Goal: Obtain resource: Obtain resource

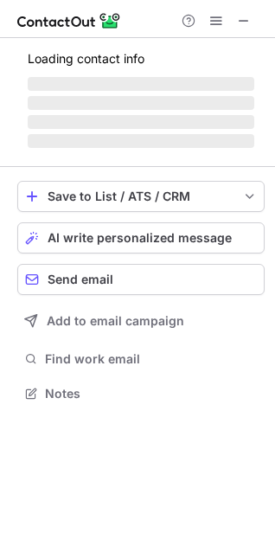
scroll to position [404, 275]
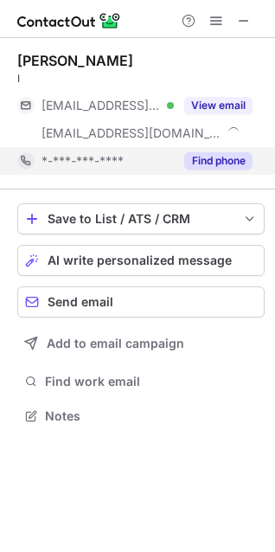
click at [219, 163] on button "Find phone" at bounding box center [218, 160] width 68 height 17
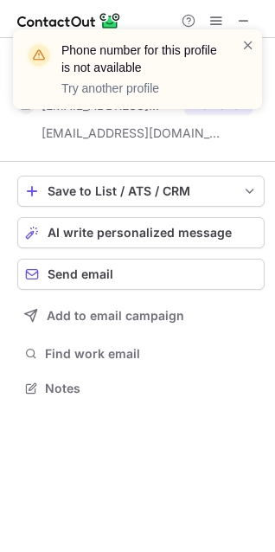
scroll to position [8, 8]
click at [244, 21] on div "Phone number for this profile is not available Try another profile" at bounding box center [137, 76] width 277 height 128
click at [246, 17] on div "Phone number for this profile is not available Try another profile" at bounding box center [137, 76] width 277 height 128
click at [242, 16] on div "Phone number for this profile is not available Try another profile" at bounding box center [137, 76] width 277 height 128
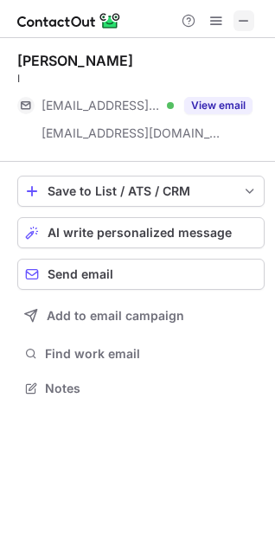
click at [247, 22] on span at bounding box center [244, 21] width 14 height 14
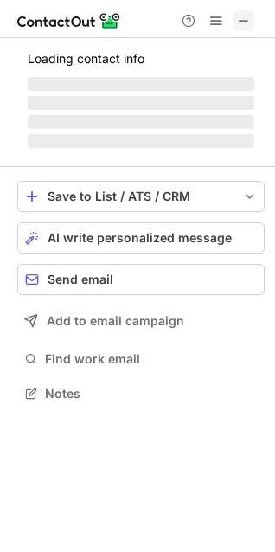
scroll to position [404, 275]
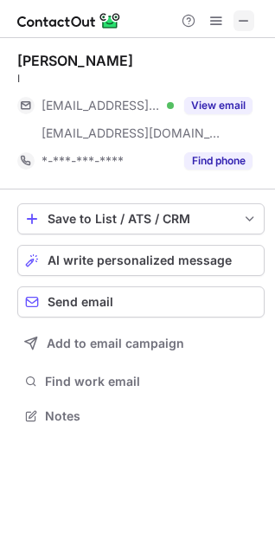
click at [240, 16] on span at bounding box center [244, 21] width 14 height 14
click at [248, 14] on span at bounding box center [244, 21] width 14 height 14
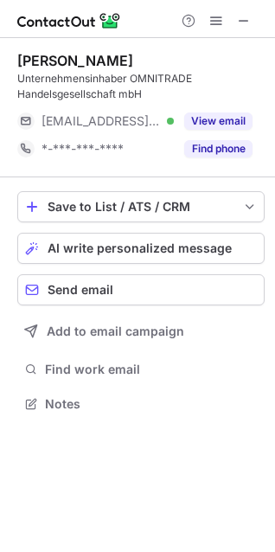
scroll to position [391, 275]
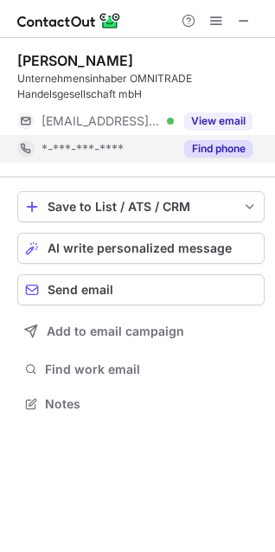
click at [224, 152] on button "Find phone" at bounding box center [218, 148] width 68 height 17
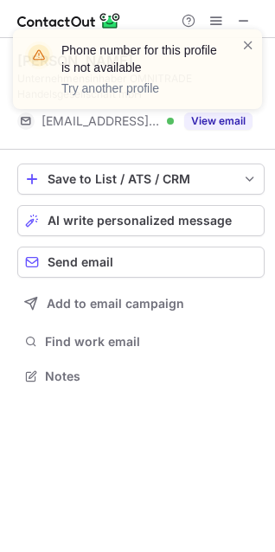
scroll to position [364, 275]
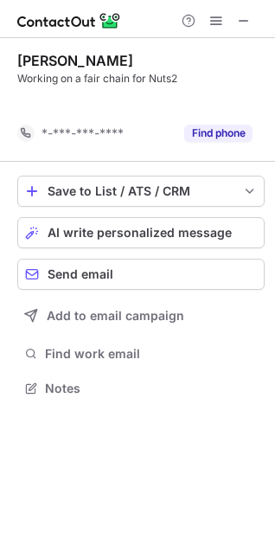
scroll to position [349, 275]
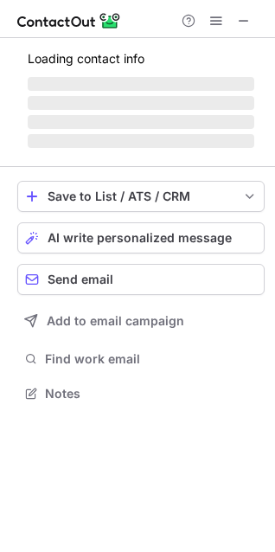
scroll to position [404, 275]
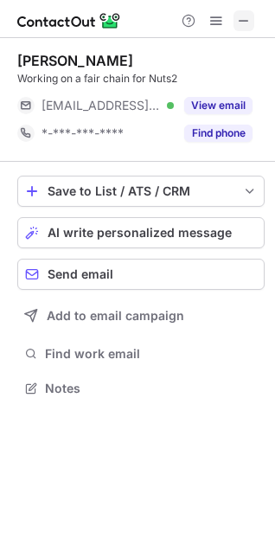
scroll to position [8, 8]
click at [248, 16] on span at bounding box center [244, 21] width 14 height 14
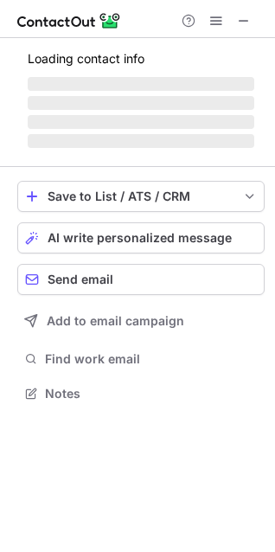
scroll to position [420, 275]
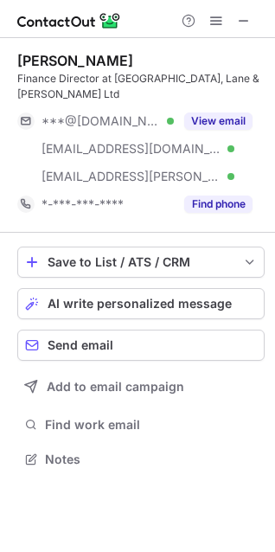
scroll to position [432, 275]
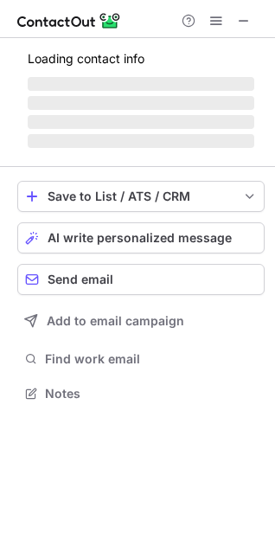
scroll to position [9, 8]
click at [251, 17] on button at bounding box center [244, 20] width 21 height 21
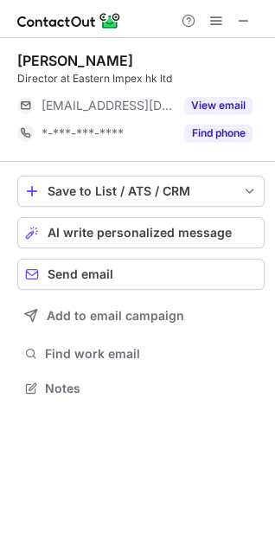
scroll to position [8, 8]
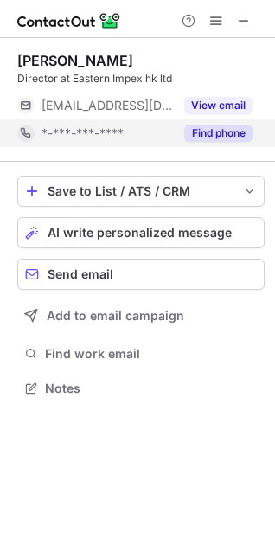
click at [219, 141] on button "Find phone" at bounding box center [218, 133] width 68 height 17
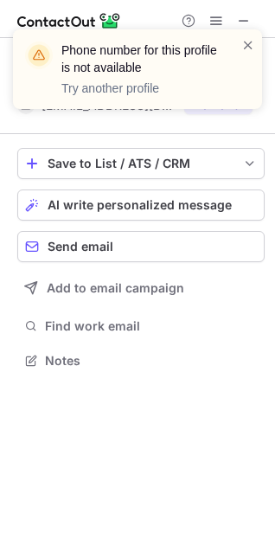
scroll to position [349, 275]
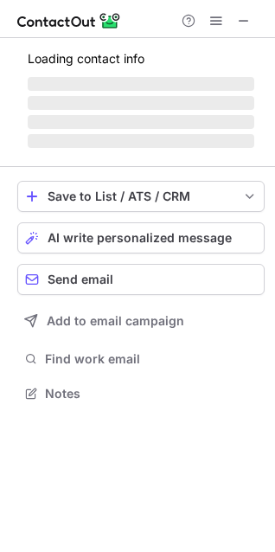
scroll to position [391, 275]
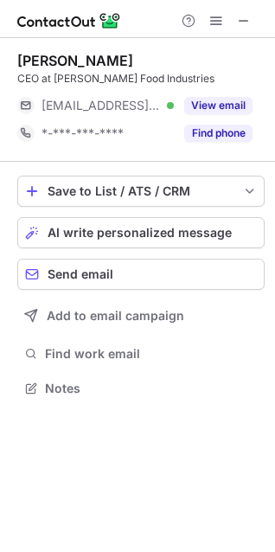
scroll to position [8, 8]
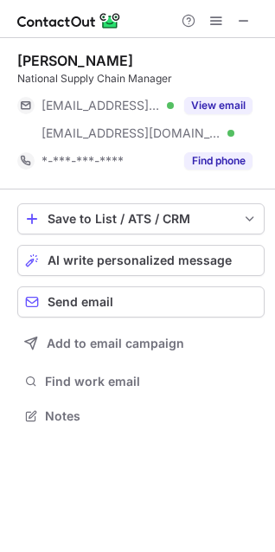
scroll to position [9, 8]
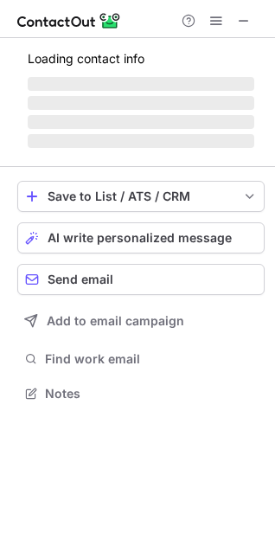
scroll to position [391, 275]
